Goal: Contribute content

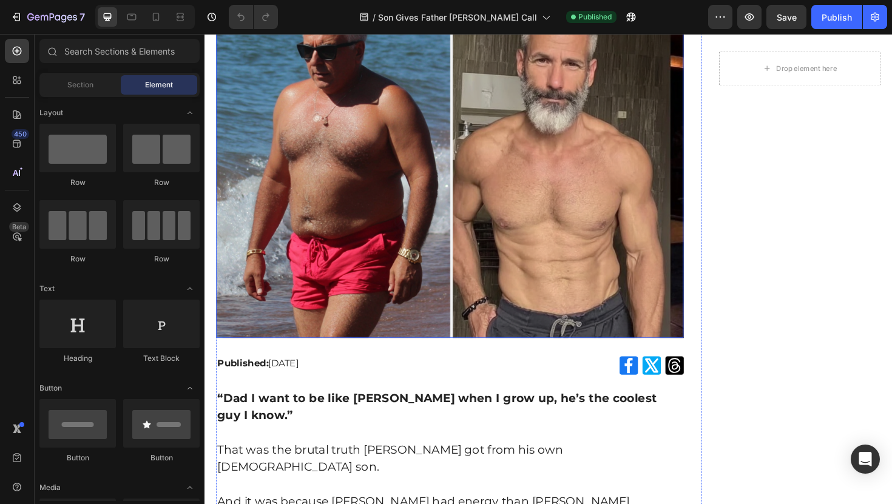
scroll to position [320, 0]
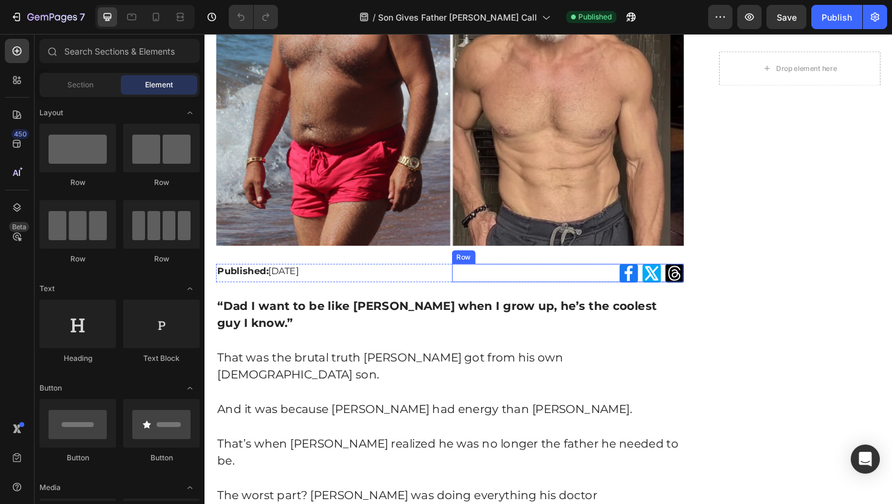
click at [467, 278] on div "Icon Icon Icon Row" at bounding box center [589, 287] width 245 height 19
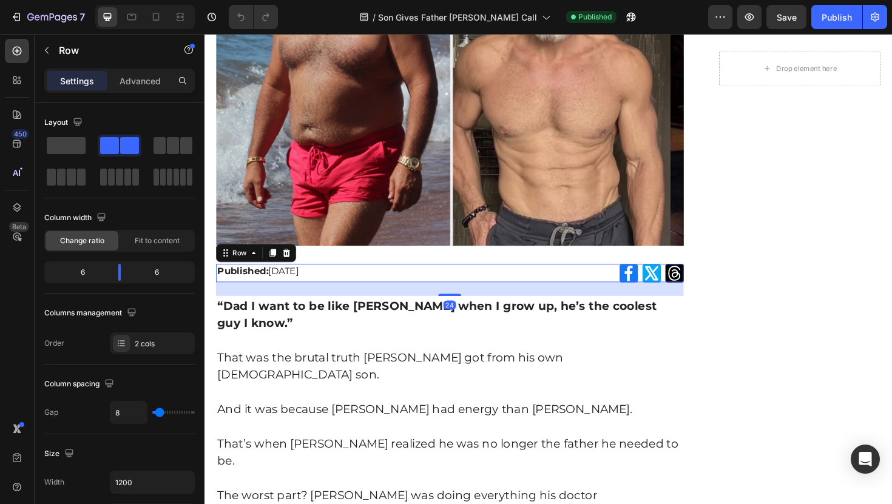
click at [459, 295] on div "Published: [DATE] Text Block" at bounding box center [339, 287] width 245 height 19
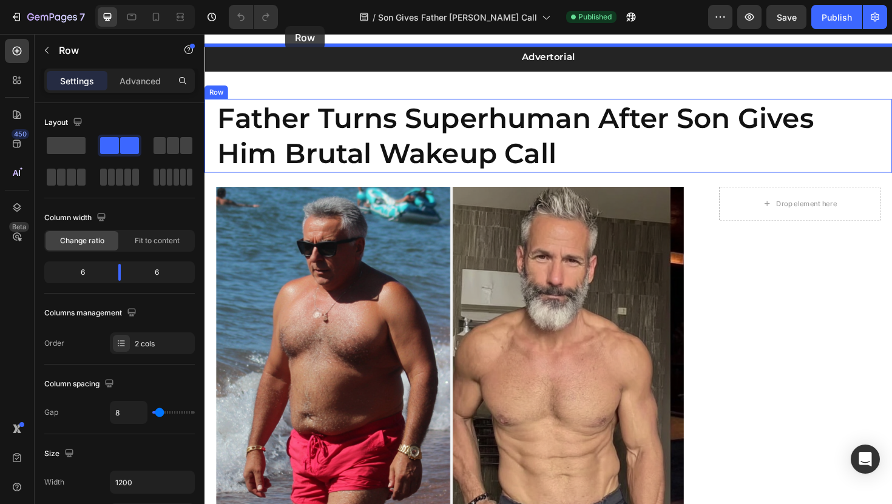
scroll to position [0, 0]
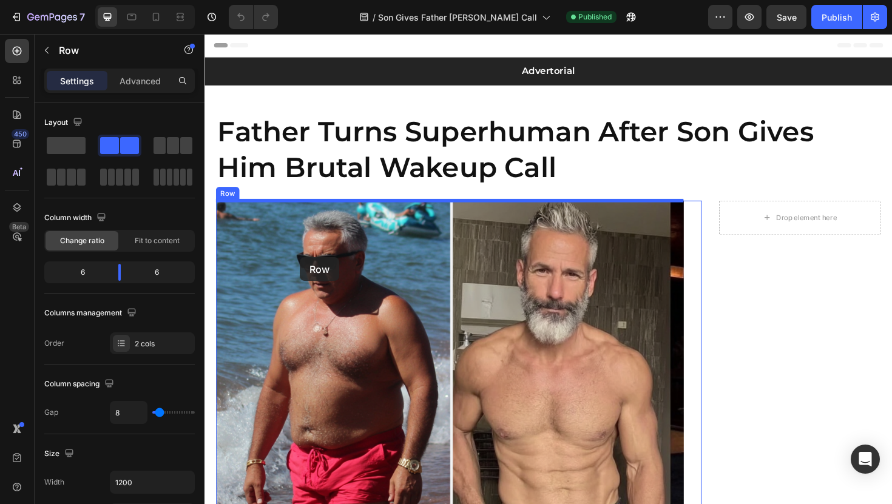
drag, startPoint x: 228, startPoint y: 268, endPoint x: 302, endPoint y: 271, distance: 74.7
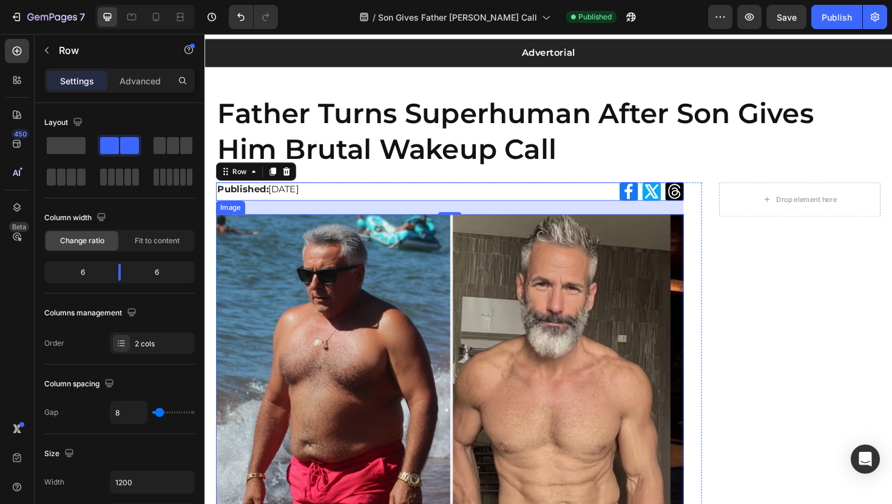
scroll to position [22, 0]
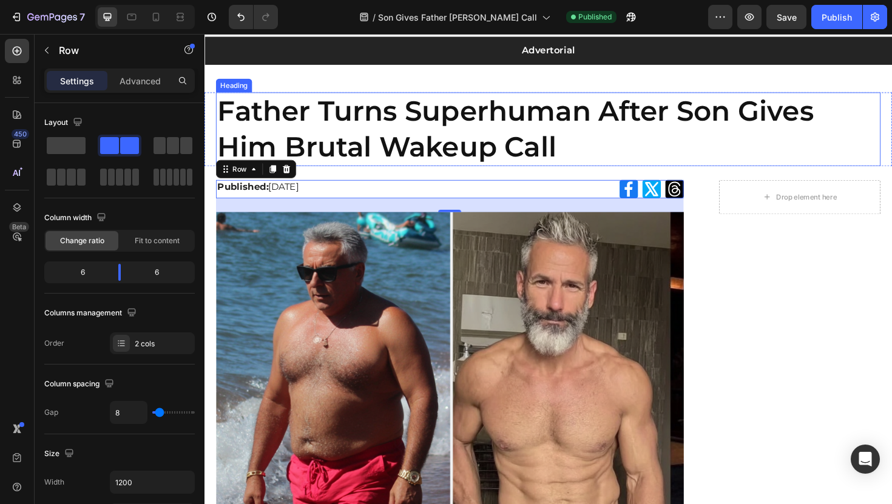
click at [655, 150] on h1 "Father Turns Superhuman After Son Gives Him Brutal Wakeup Call" at bounding box center [569, 135] width 704 height 78
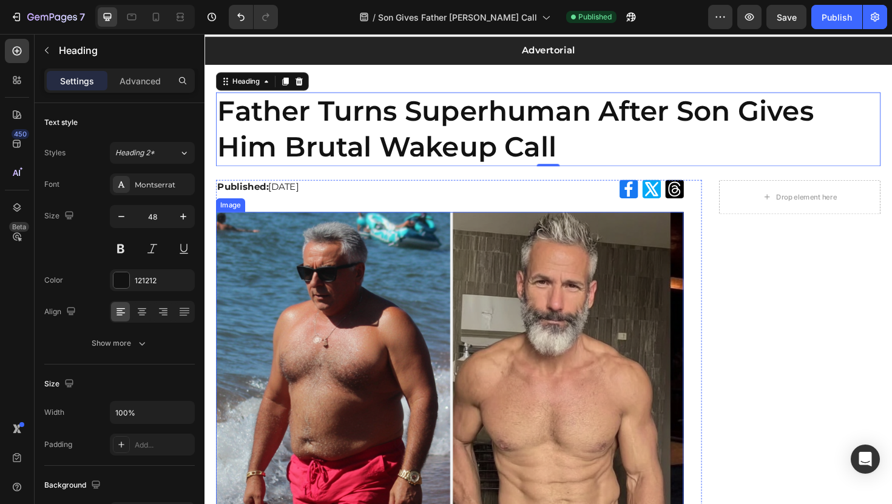
click at [427, 286] on img at bounding box center [464, 407] width 495 height 368
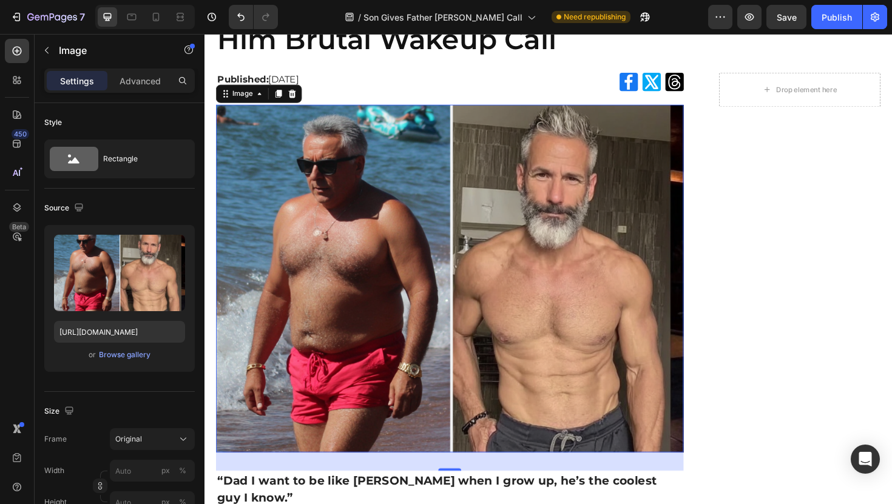
scroll to position [0, 0]
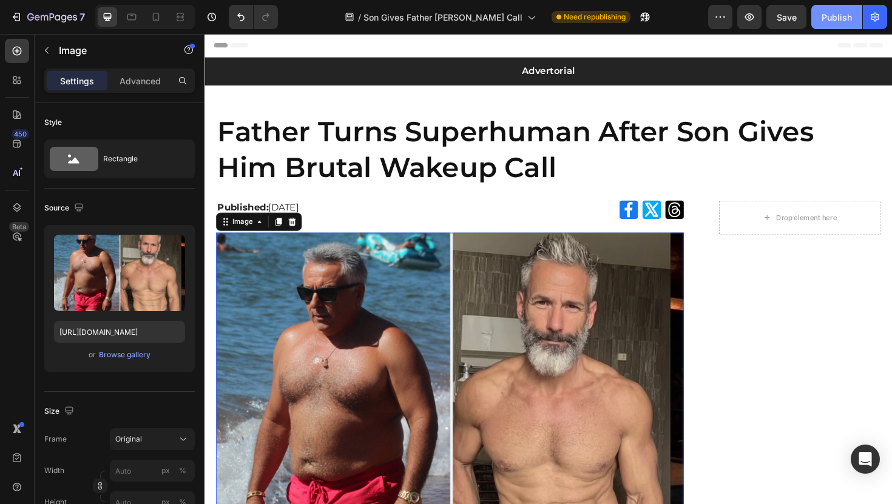
click at [838, 23] on button "Publish" at bounding box center [836, 17] width 51 height 24
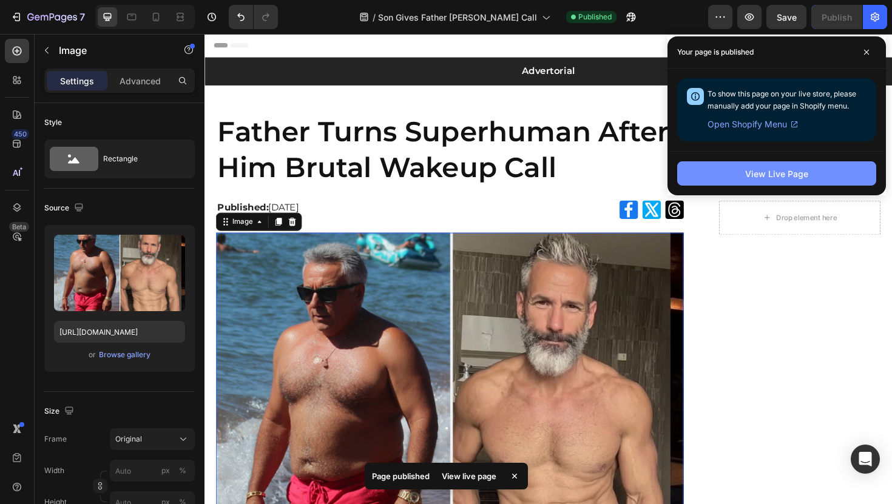
click at [732, 169] on button "View Live Page" at bounding box center [776, 173] width 199 height 24
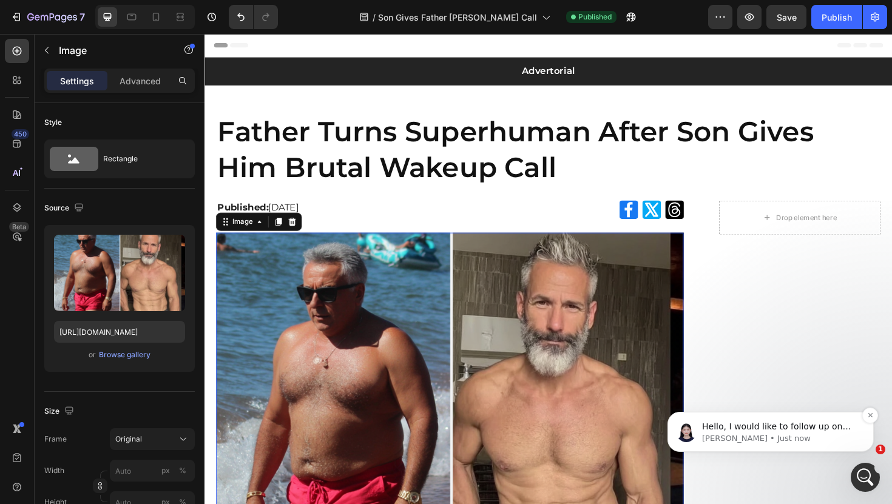
click at [772, 437] on p "[PERSON_NAME] • Just now" at bounding box center [780, 438] width 157 height 11
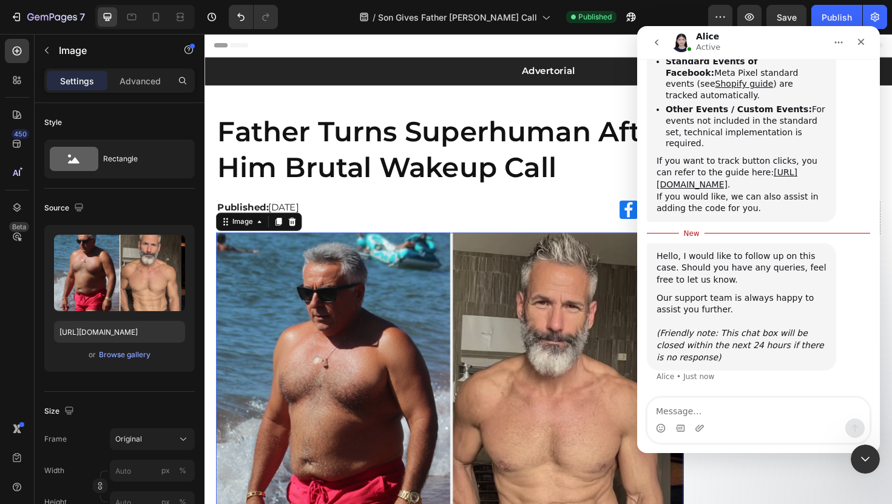
scroll to position [726, 0]
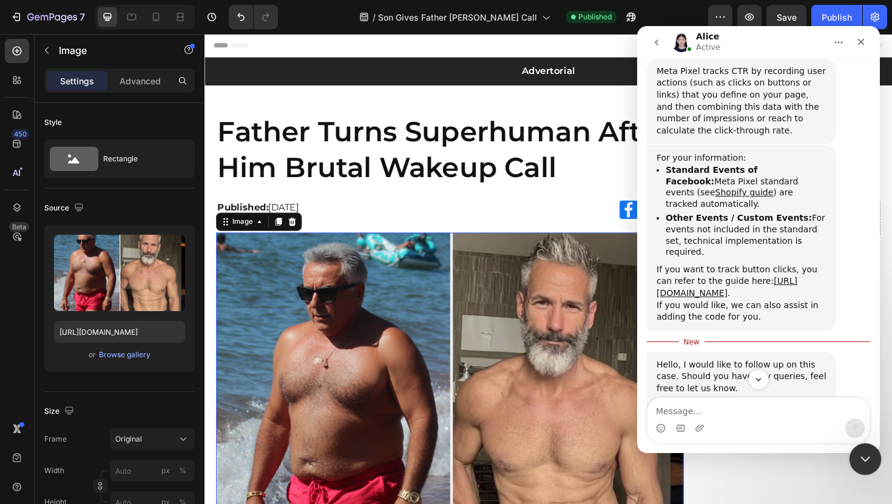
click at [871, 471] on div "Close Intercom Messenger" at bounding box center [863, 457] width 29 height 29
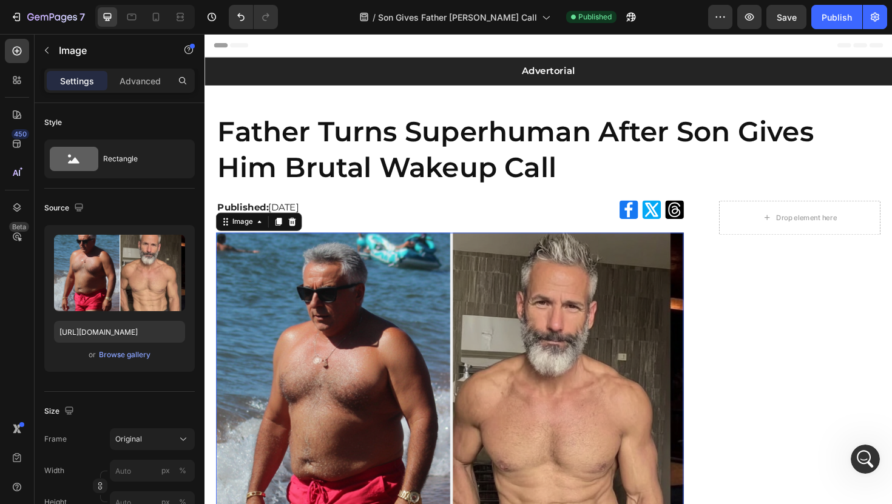
scroll to position [837, 0]
click at [40, 19] on icon "button" at bounding box center [52, 18] width 50 height 10
